Goal: Transaction & Acquisition: Purchase product/service

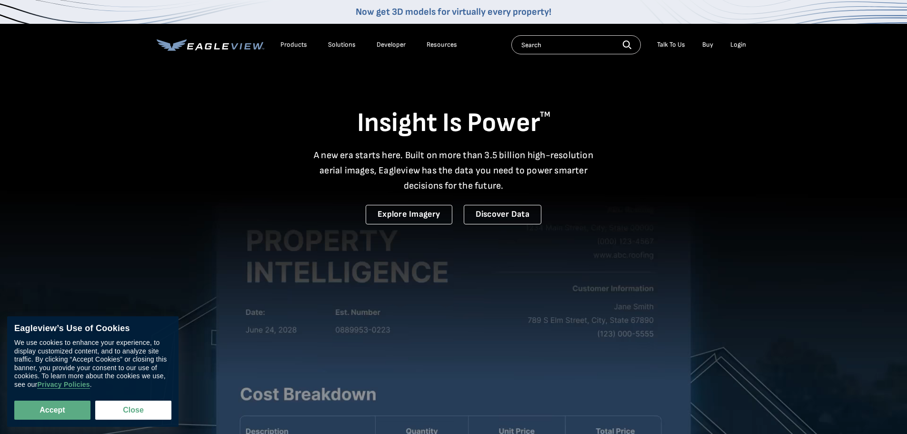
click at [740, 44] on div "Login" at bounding box center [738, 44] width 16 height 9
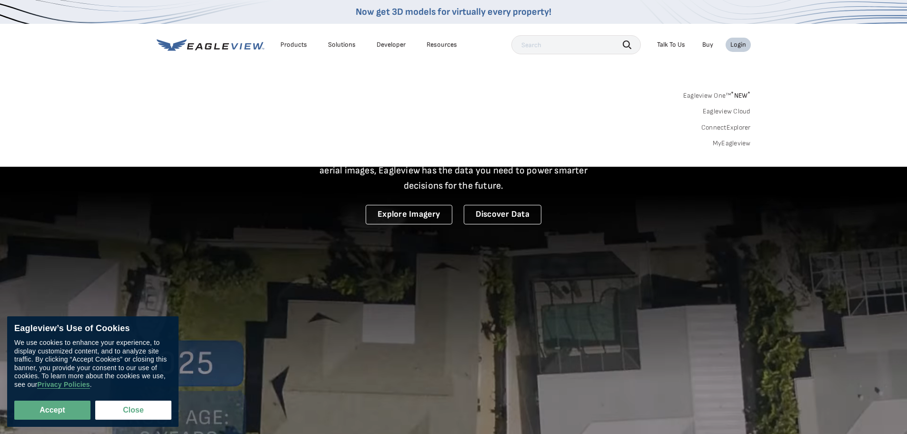
click at [710, 91] on link "Eagleview One™ * NEW *" at bounding box center [717, 94] width 68 height 11
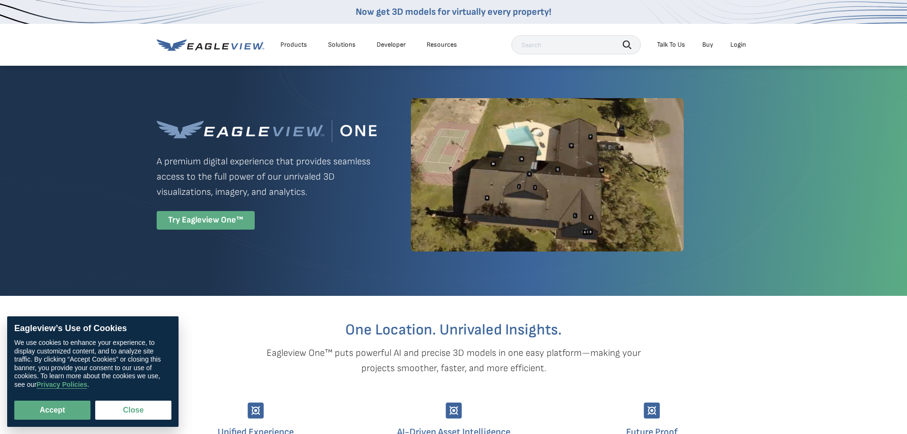
click at [203, 214] on div "Try Eagleview One™" at bounding box center [206, 220] width 98 height 19
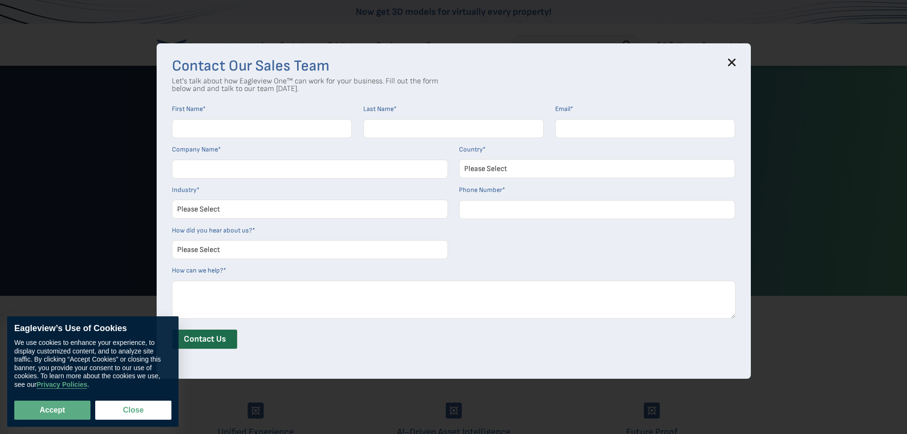
click at [740, 60] on div "Contact Our Sales Team Let's talk about how Eagleview One™ can work for your bu…" at bounding box center [454, 210] width 594 height 335
click at [734, 62] on icon at bounding box center [732, 63] width 6 height 6
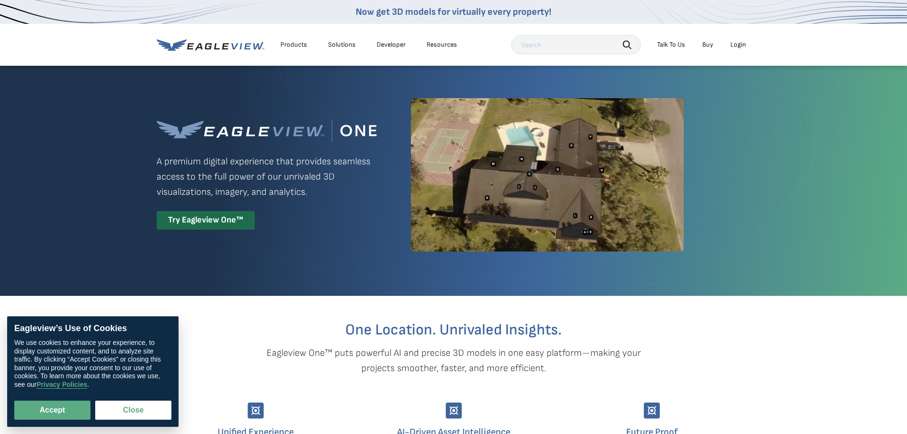
click at [742, 44] on div "Login" at bounding box center [738, 44] width 16 height 9
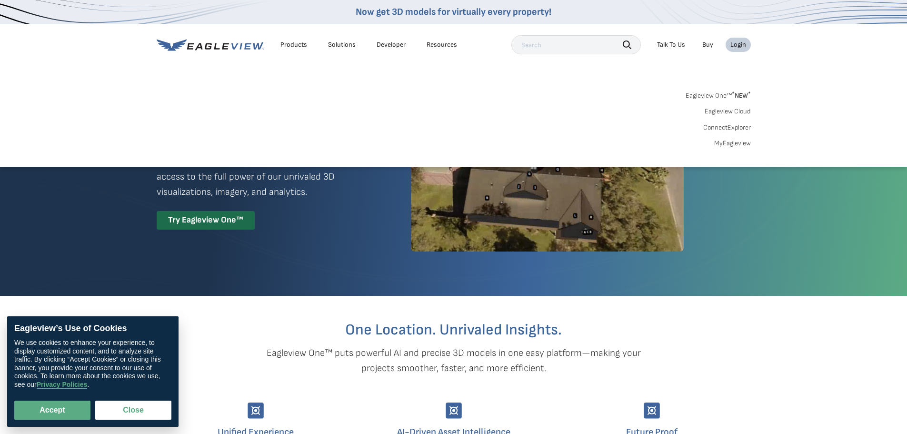
click at [727, 112] on link "Eagleview Cloud" at bounding box center [728, 111] width 46 height 9
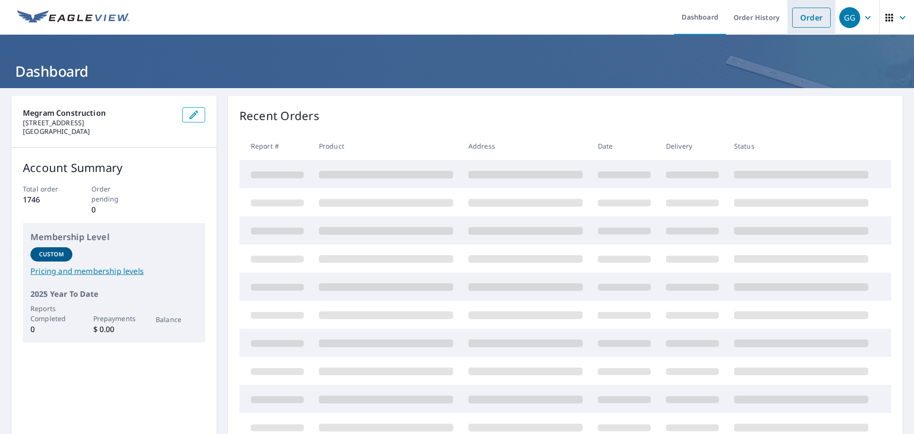
click at [803, 20] on link "Order" at bounding box center [811, 18] width 39 height 20
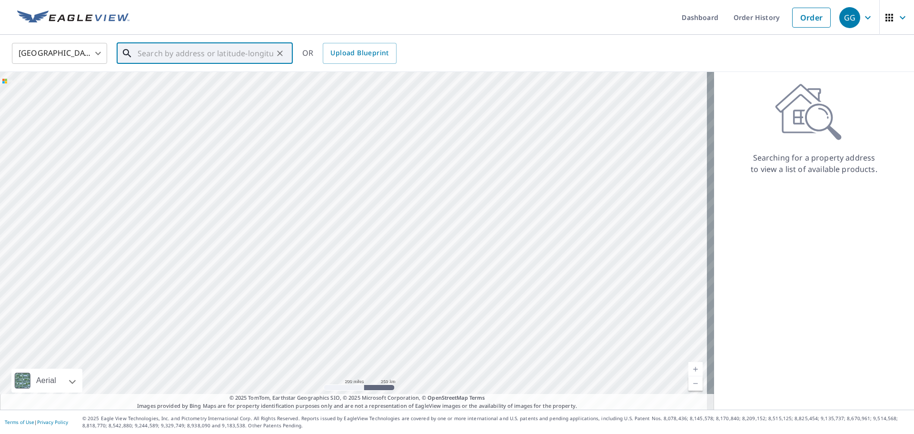
click at [161, 54] on input "text" at bounding box center [206, 53] width 136 height 27
click at [169, 85] on span "105 Naranga Dr" at bounding box center [211, 80] width 150 height 11
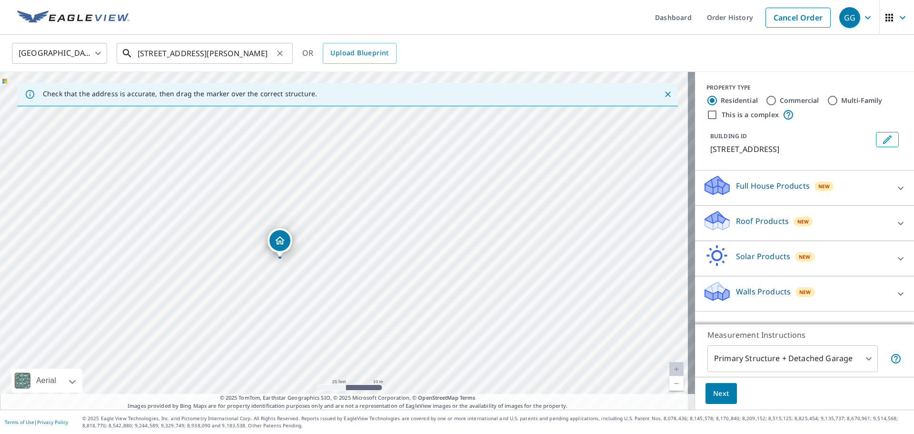
click at [149, 54] on input "105 Naranga Dr Edgewater, FL 32132" at bounding box center [206, 53] width 136 height 27
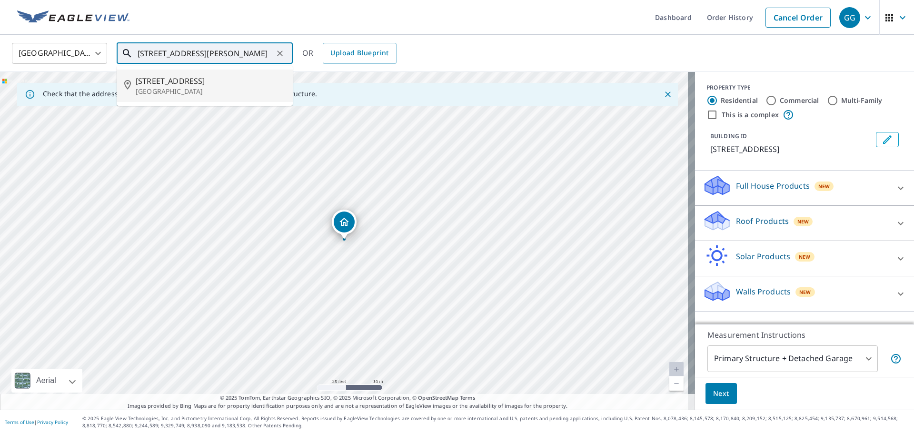
click at [153, 80] on span "114 Naranga Dr" at bounding box center [211, 80] width 150 height 11
type input "114 Naranga Dr Edgewater, FL 32132"
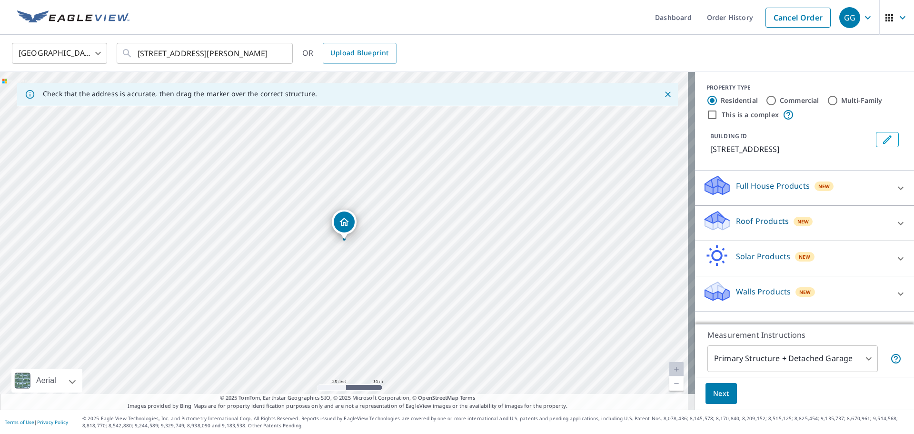
click at [813, 215] on div "Roof Products New" at bounding box center [796, 223] width 187 height 27
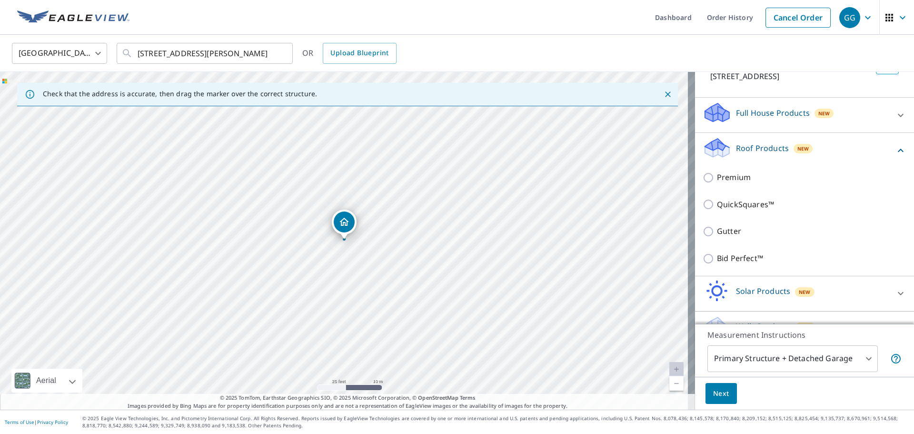
scroll to position [95, 0]
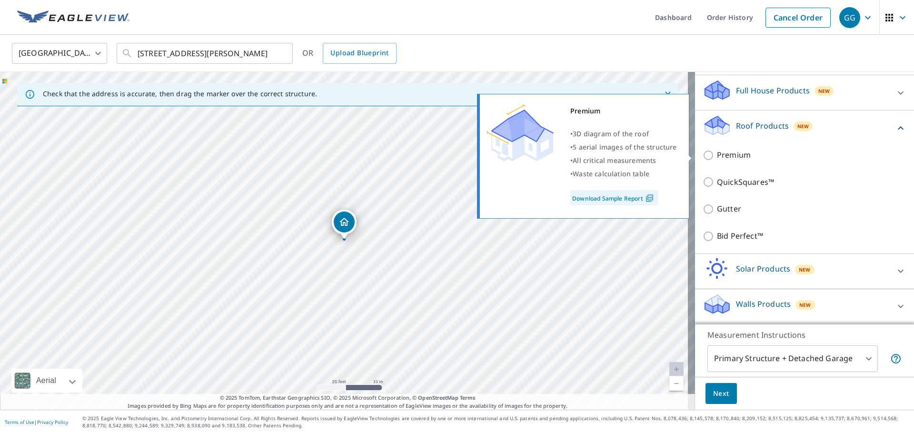
click at [723, 155] on p "Premium" at bounding box center [734, 155] width 34 height 12
click at [717, 155] on input "Premium" at bounding box center [710, 155] width 14 height 11
checkbox input "true"
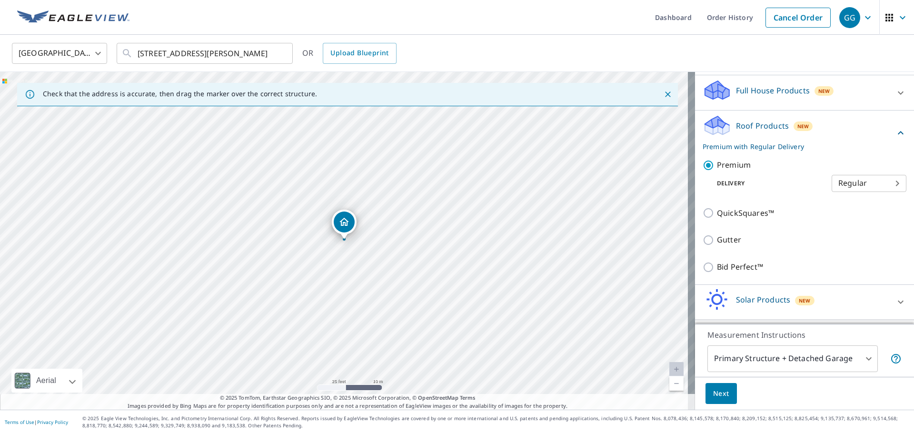
click at [785, 366] on body "GG GG Dashboard Order History Cancel Order GG United States US ​ 114 Naranga Dr…" at bounding box center [457, 217] width 914 height 434
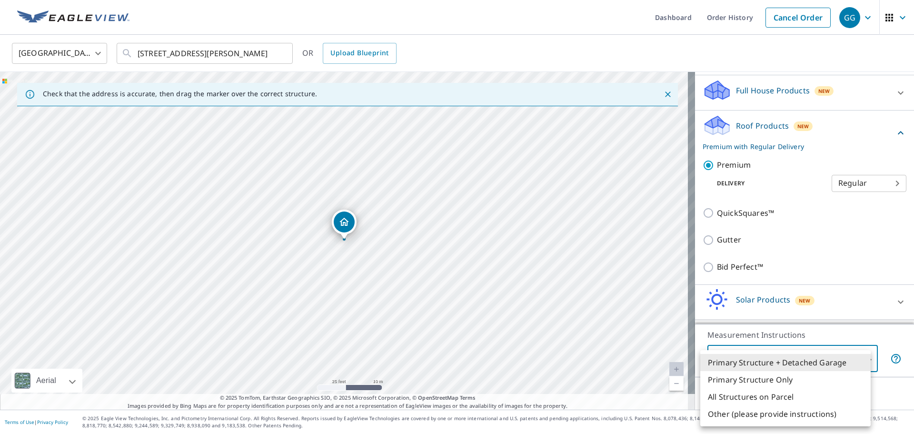
click at [784, 382] on li "Primary Structure Only" at bounding box center [785, 379] width 170 height 17
type input "2"
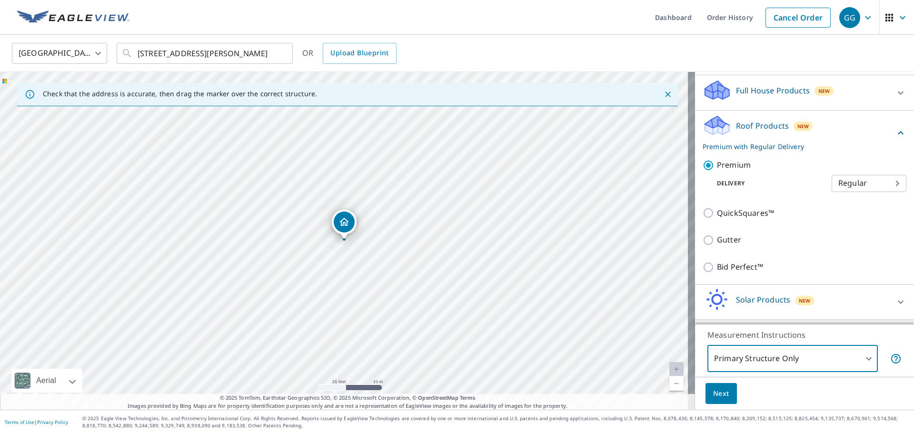
click at [712, 400] on button "Next" at bounding box center [721, 393] width 31 height 21
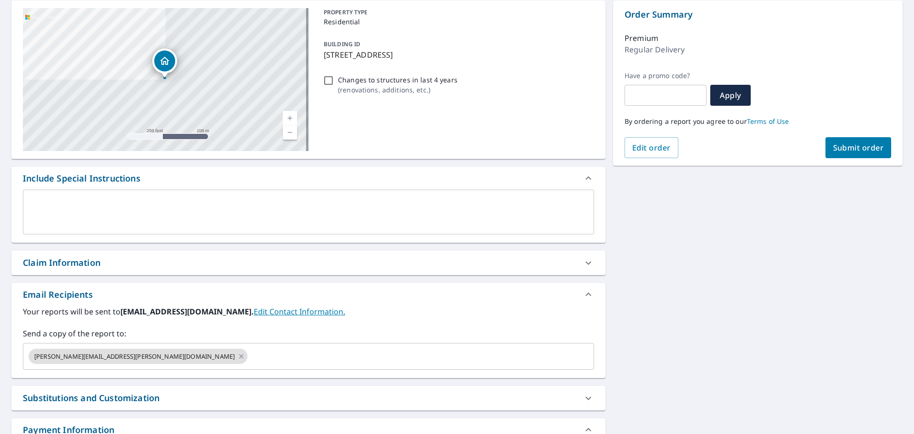
scroll to position [143, 0]
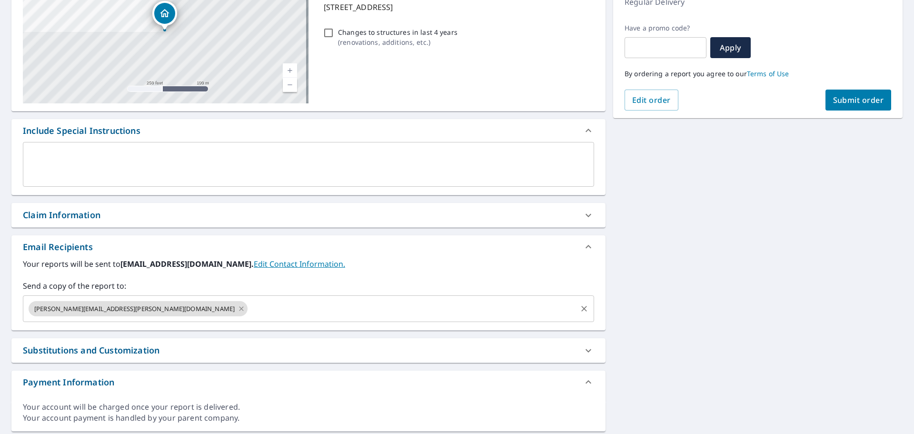
click at [238, 310] on icon at bounding box center [242, 308] width 8 height 10
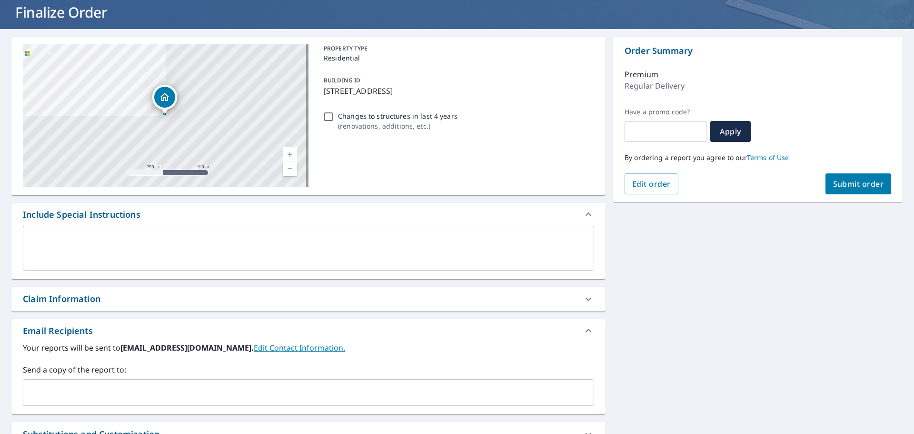
scroll to position [0, 0]
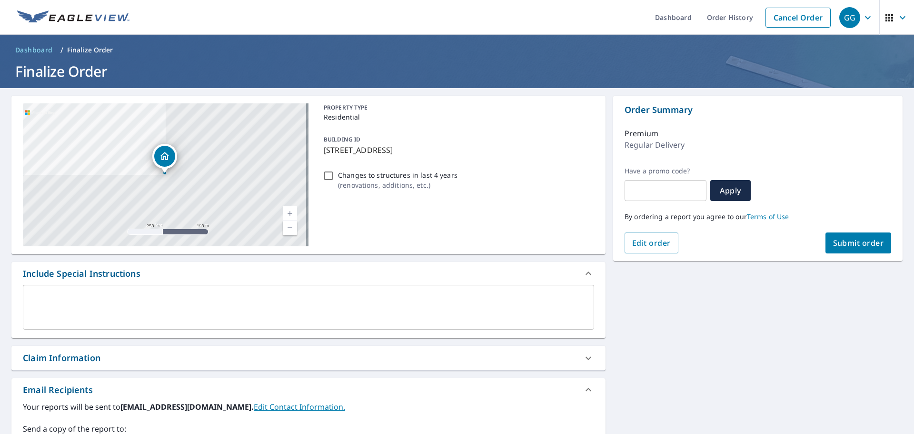
click at [833, 242] on span "Submit order" at bounding box center [858, 243] width 51 height 10
